Goal: Task Accomplishment & Management: Use online tool/utility

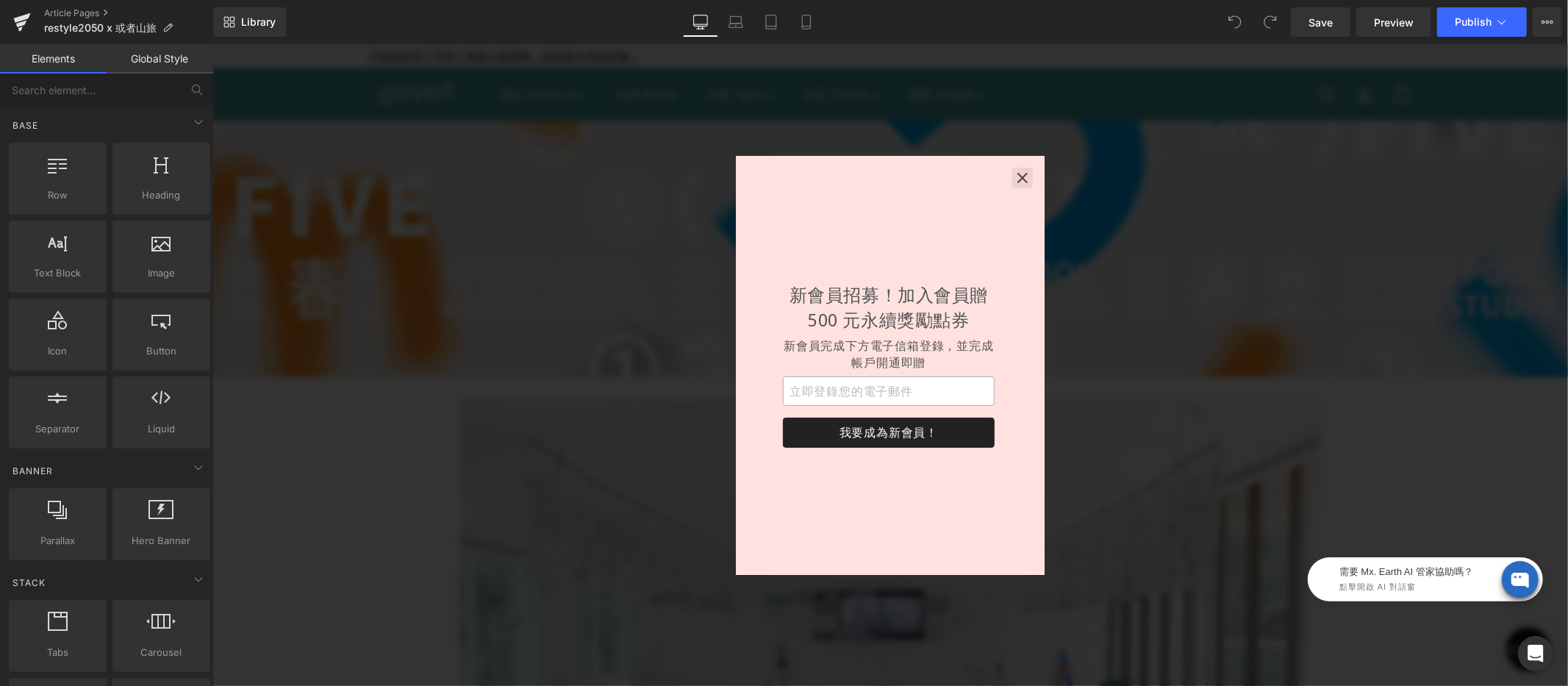
click at [1027, 176] on icon "button" at bounding box center [1021, 177] width 15 height 15
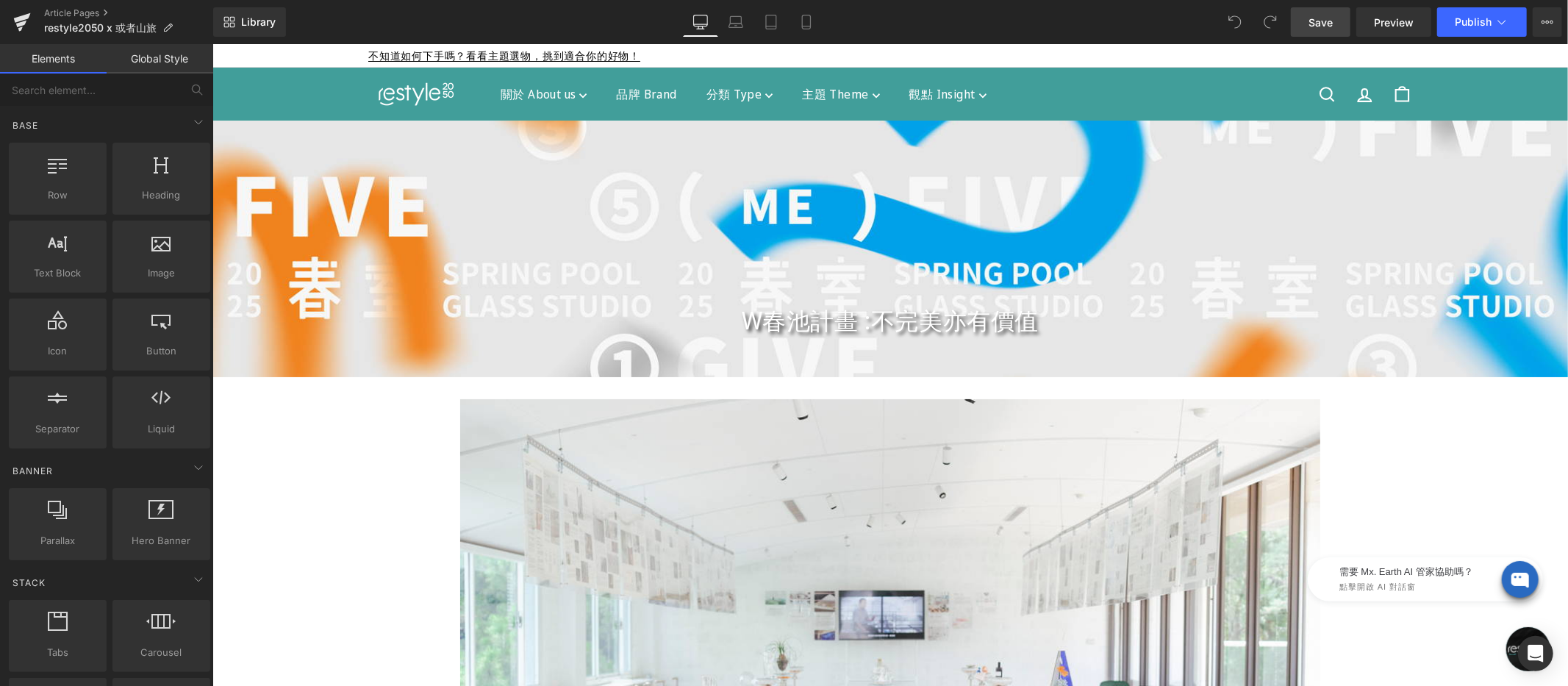
click at [1318, 23] on span "Save" at bounding box center [1321, 22] width 24 height 15
